Goal: Information Seeking & Learning: Check status

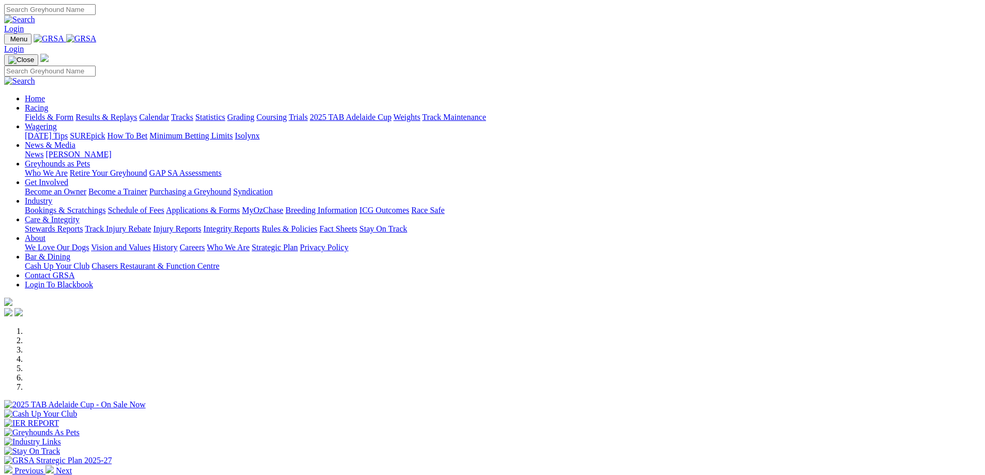
click at [48, 103] on link "Racing" at bounding box center [36, 107] width 23 height 9
click at [137, 113] on link "Results & Replays" at bounding box center [107, 117] width 62 height 9
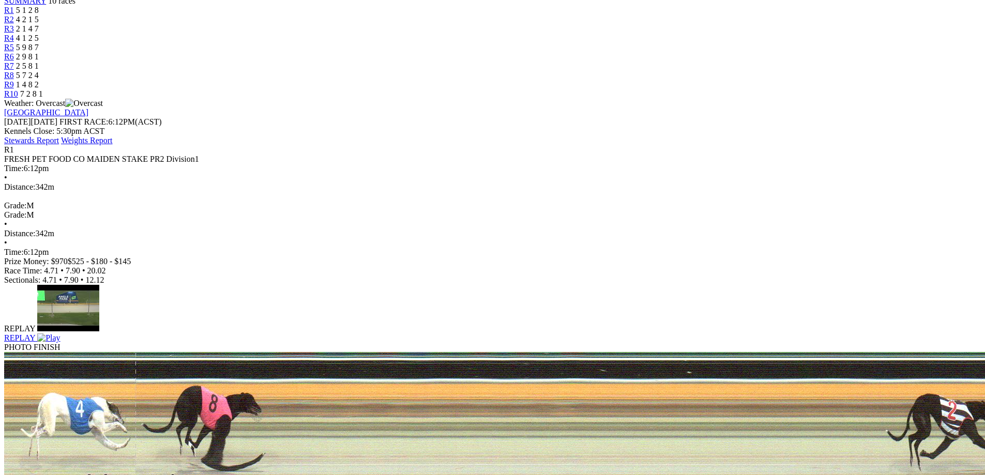
scroll to position [362, 0]
